Goal: Transaction & Acquisition: Purchase product/service

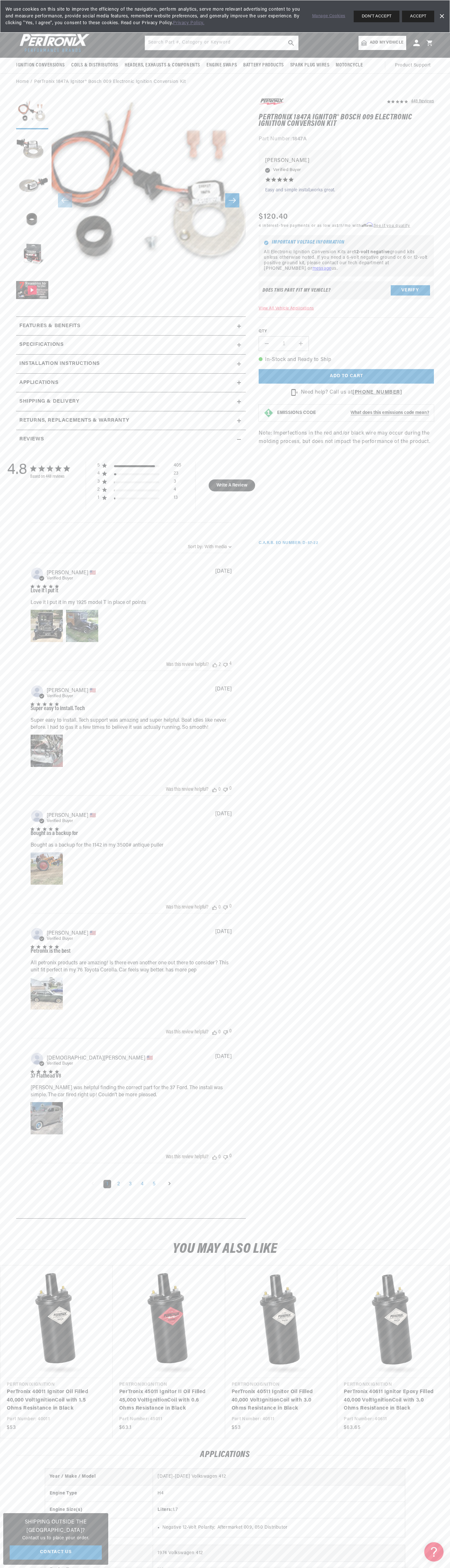
scroll to position [0, 196]
click at [367, 23] on div "We use cookies on this site to improve the efficiency of the navigation, perfor…" at bounding box center [225, 16] width 450 height 33
click at [438, 1046] on section "448 Reviews" at bounding box center [225, 660] width 450 height 1138
click at [117, 1567] on html "Skip to content Your cart Your cart is empty Get the right parts the first time…" at bounding box center [225, 784] width 450 height 1568
click at [28, 788] on div "4.8 4.8 out of 5 stars 448 total reviews Based on 448 reviews 5 405 4 23 3 3 2 …" at bounding box center [131, 831] width 223 height 765
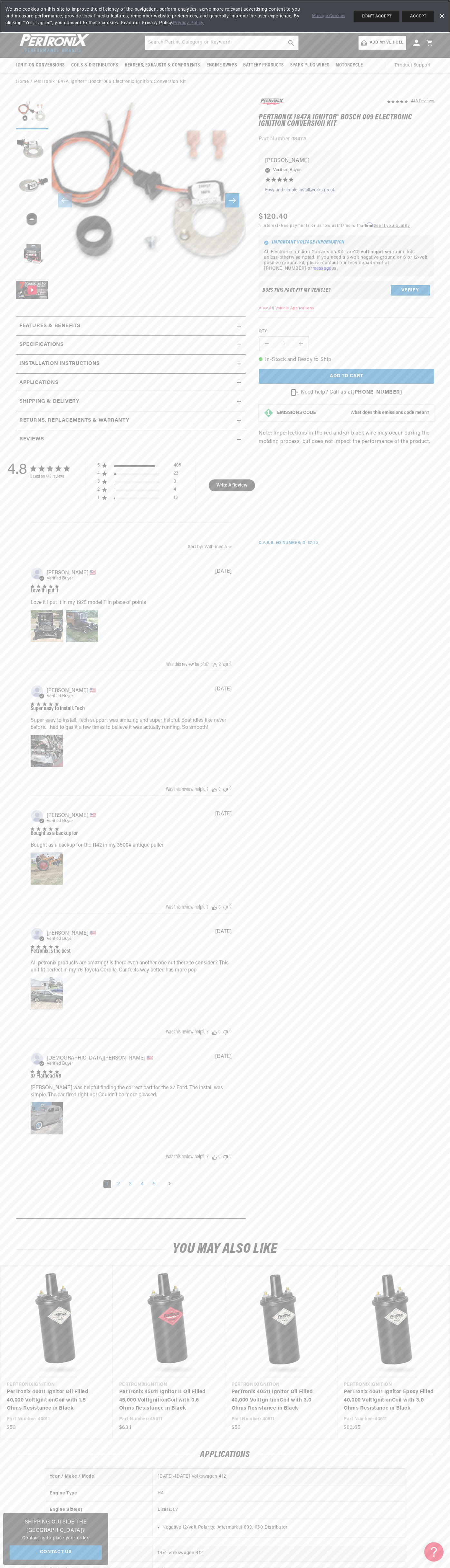
scroll to position [0, 0]
